Goal: Communication & Community: Answer question/provide support

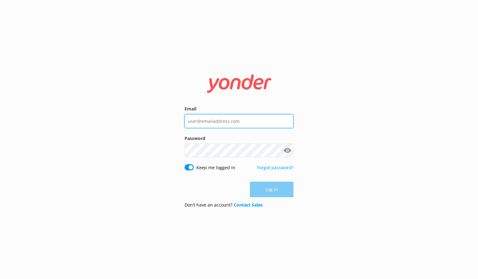
type input "[EMAIL_ADDRESS][DOMAIN_NAME]"
click at [279, 190] on div "Log in" at bounding box center [239, 190] width 109 height 16
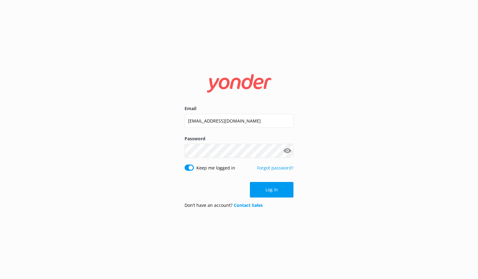
click at [279, 190] on button "Log in" at bounding box center [272, 190] width 44 height 16
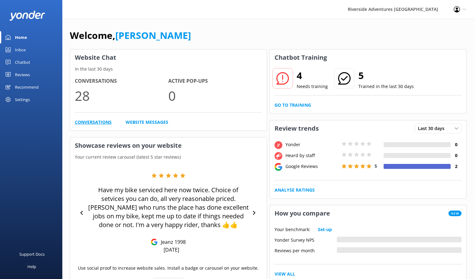
click at [104, 121] on link "Conversations" at bounding box center [93, 122] width 37 height 7
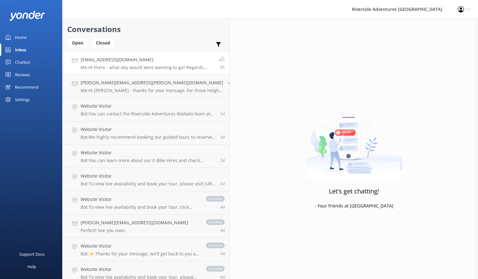
click at [105, 63] on h4 "[EMAIL_ADDRESS][DOMAIN_NAME]" at bounding box center [148, 59] width 134 height 7
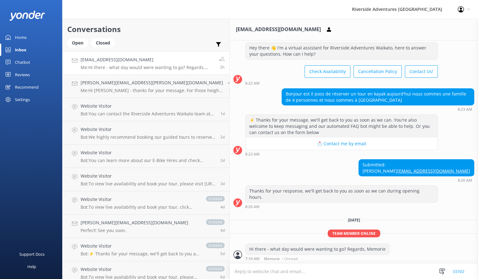
scroll to position [22, 0]
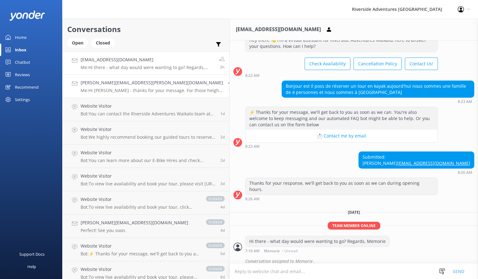
click at [107, 85] on h4 "[PERSON_NAME][EMAIL_ADDRESS][PERSON_NAME][DOMAIN_NAME]" at bounding box center [152, 82] width 143 height 7
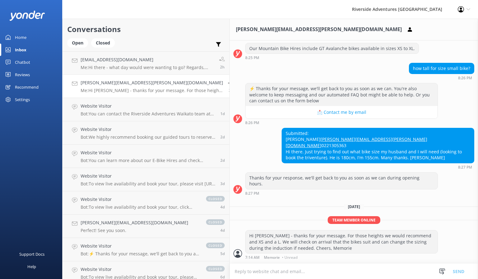
scroll to position [81, 0]
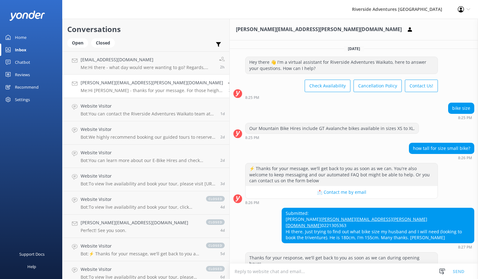
scroll to position [81, 0]
